Goal: Information Seeking & Learning: Learn about a topic

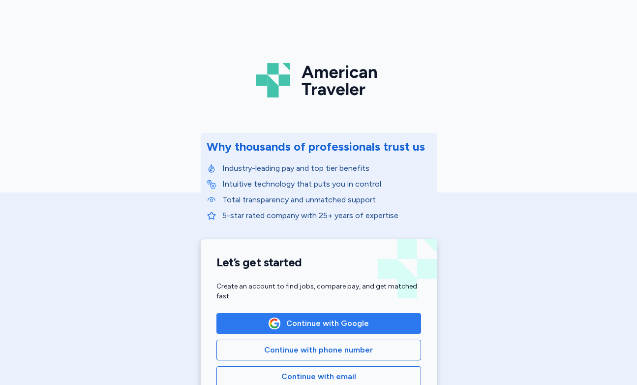
click at [331, 327] on span "Continue with Google" at bounding box center [327, 323] width 83 height 12
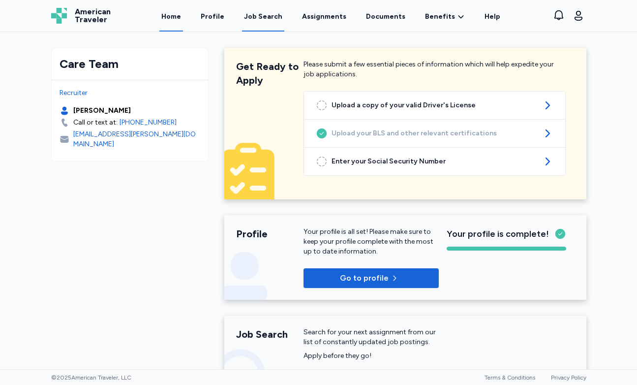
click at [268, 26] on link "Job Search" at bounding box center [263, 16] width 42 height 31
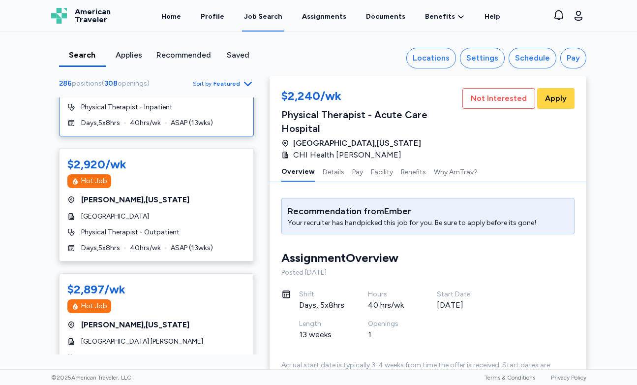
scroll to position [518, 0]
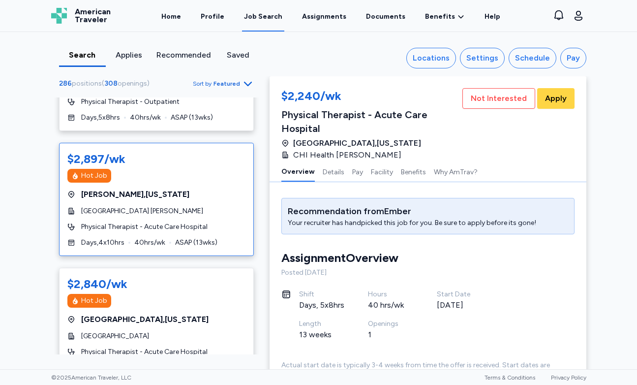
click at [227, 215] on div "$2,897/wk Hot Job Redding , [US_STATE][GEOGRAPHIC_DATA] [PERSON_NAME] Physical …" at bounding box center [156, 199] width 195 height 113
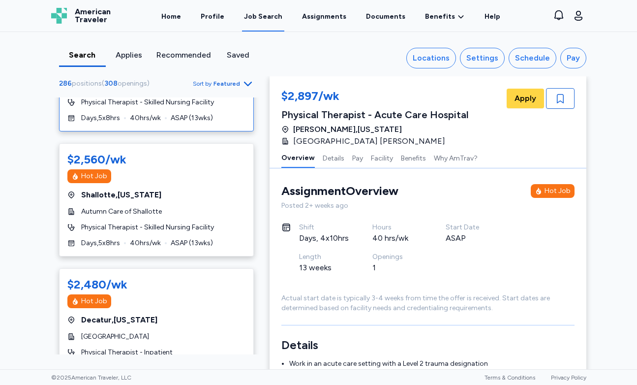
scroll to position [1485, 0]
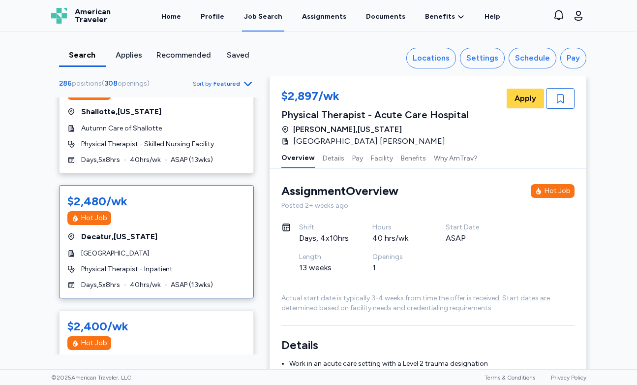
click at [211, 248] on div "$2,480/wk Hot Job [GEOGRAPHIC_DATA] , [US_STATE] [GEOGRAPHIC_DATA] Physical The…" at bounding box center [156, 241] width 195 height 113
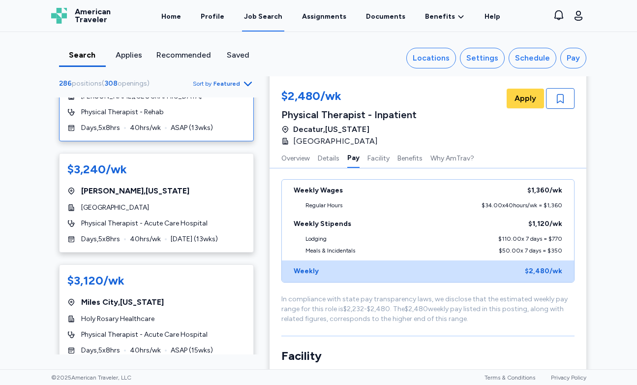
scroll to position [3048, 0]
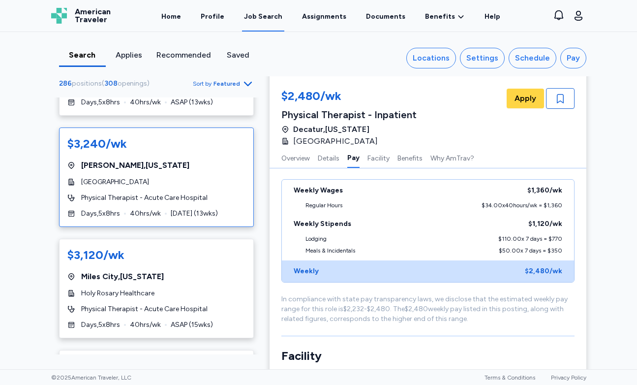
click at [244, 177] on div "[GEOGRAPHIC_DATA]" at bounding box center [156, 182] width 178 height 10
